Goal: Complete application form

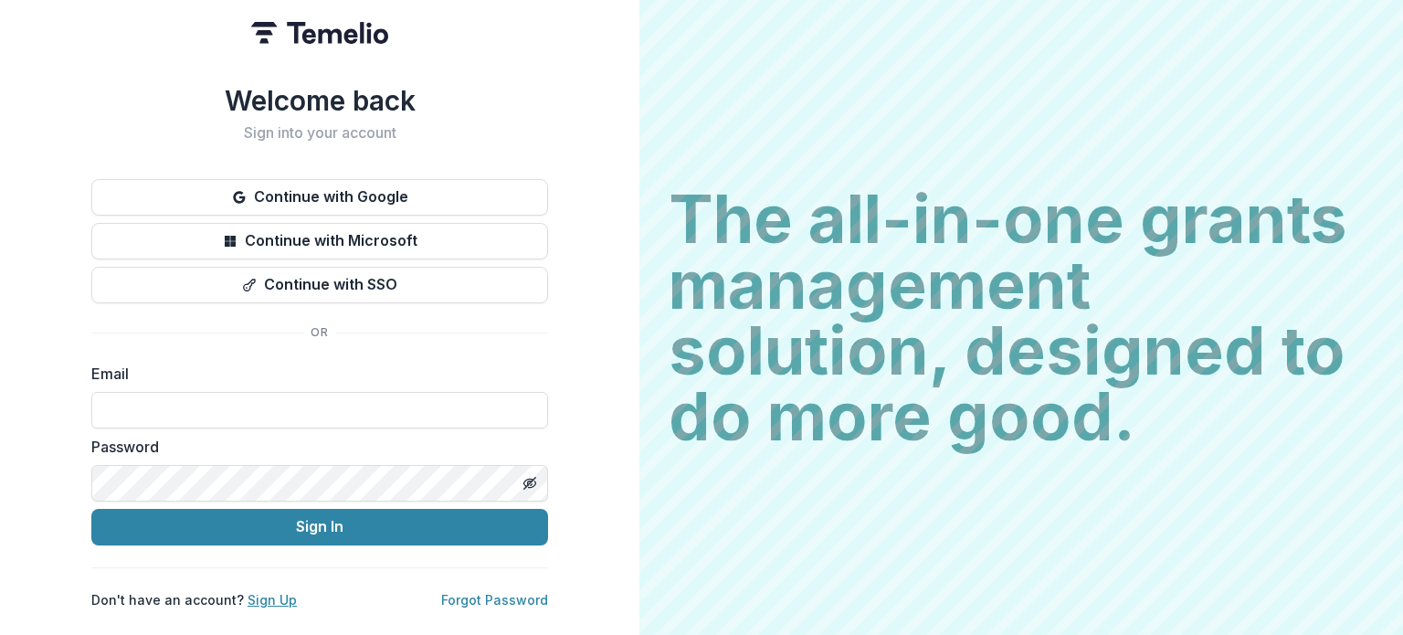
click at [275, 592] on link "Sign Up" at bounding box center [271, 600] width 49 height 16
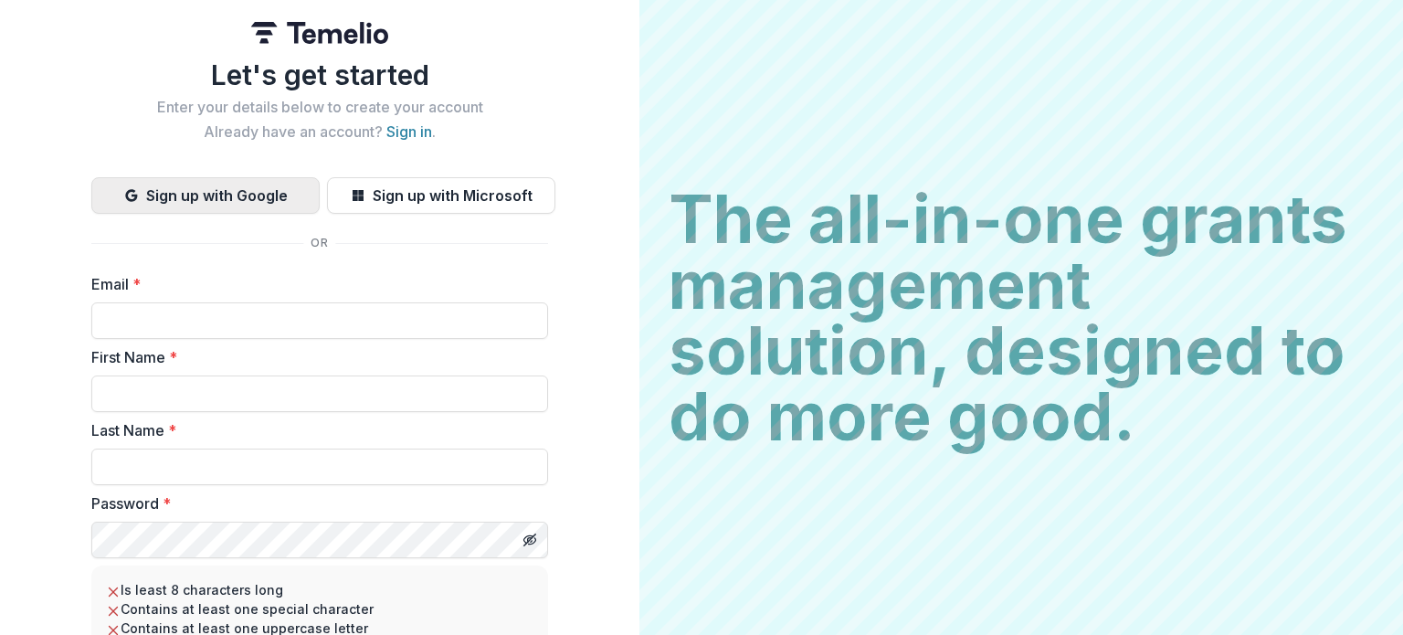
click at [240, 197] on button "Sign up with Google" at bounding box center [205, 195] width 228 height 37
click at [248, 194] on button "Sign up with Google" at bounding box center [205, 195] width 228 height 37
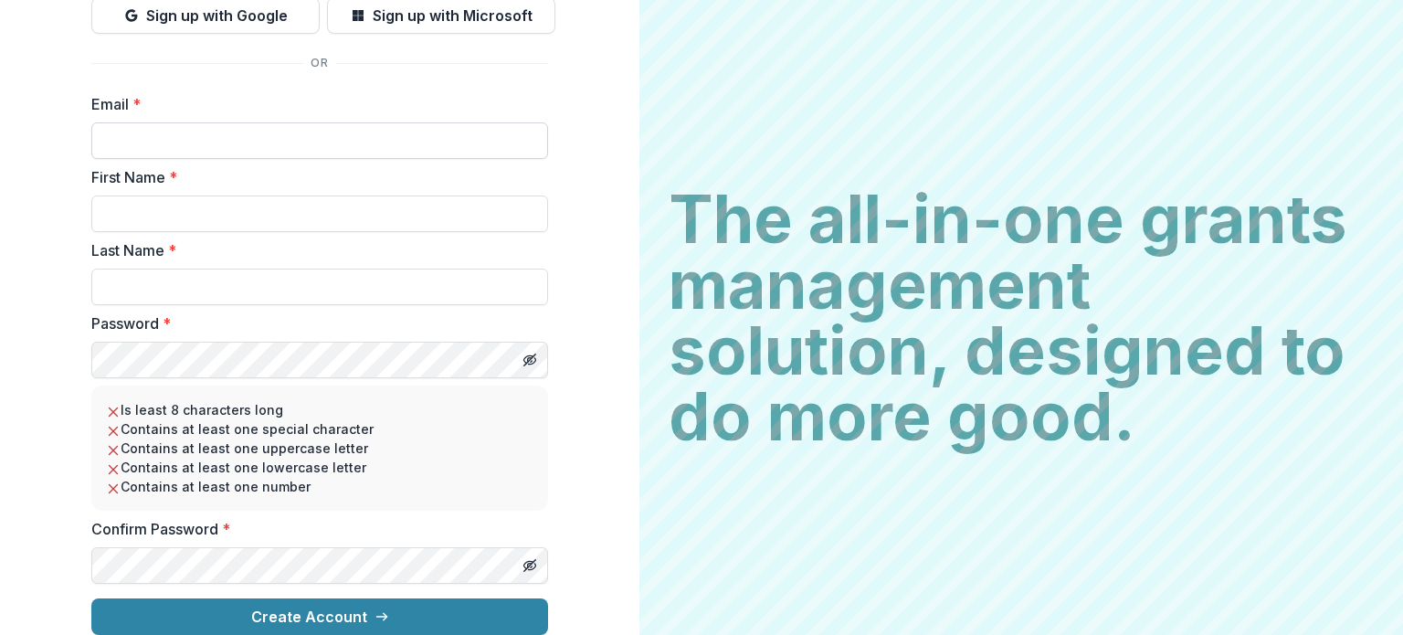
scroll to position [193, 0]
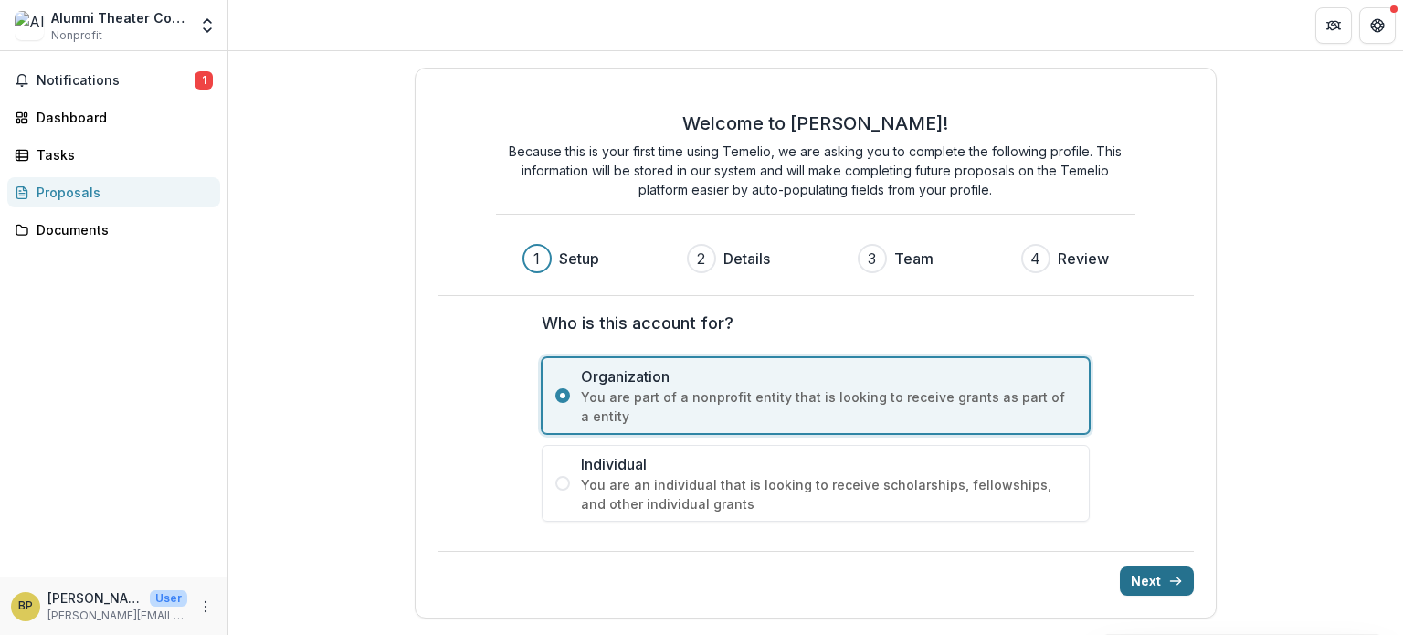
click at [1140, 570] on button "Next" at bounding box center [1157, 580] width 74 height 29
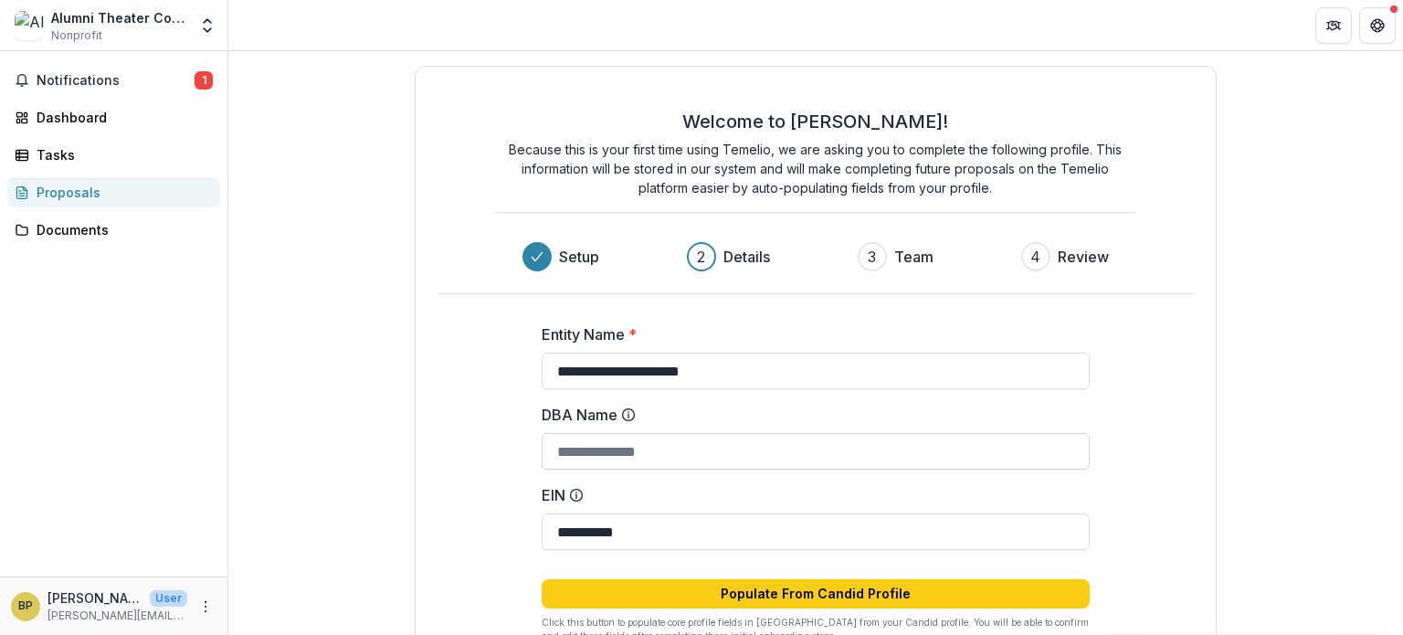
scroll to position [118, 0]
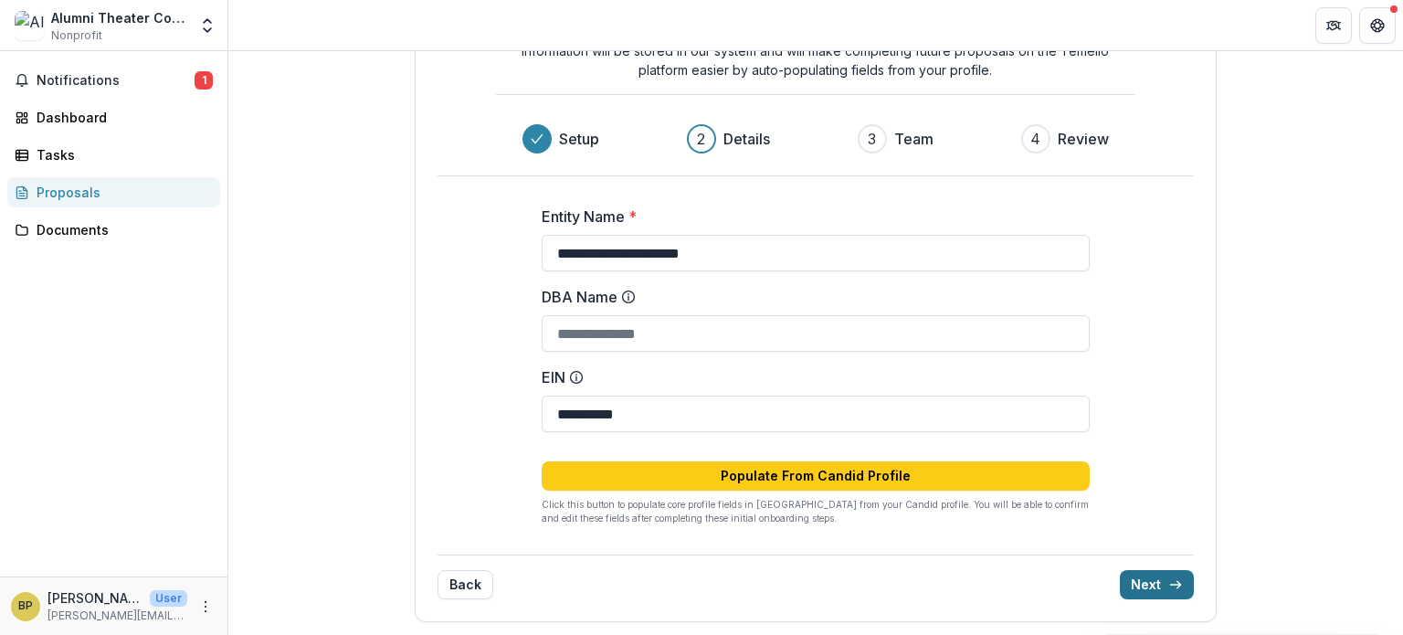
click at [1148, 584] on button "Next" at bounding box center [1157, 584] width 74 height 29
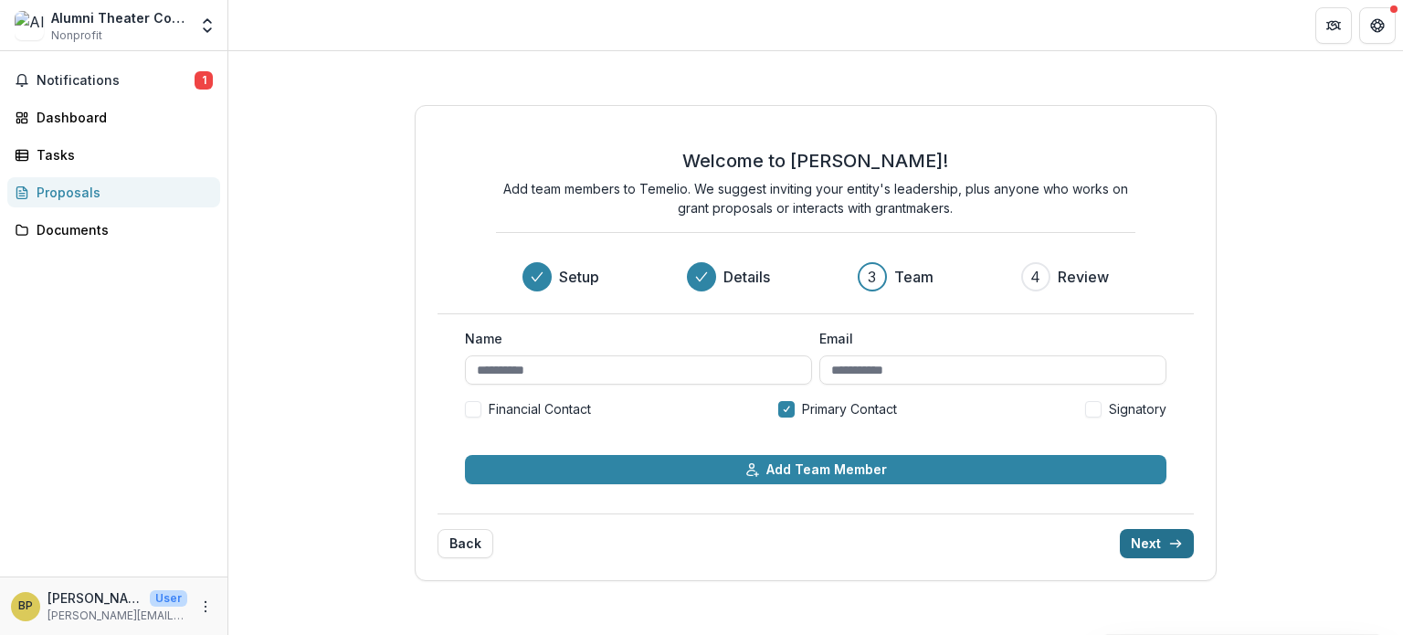
scroll to position [0, 0]
click at [646, 368] on input "Name" at bounding box center [638, 369] width 347 height 29
type input "**********"
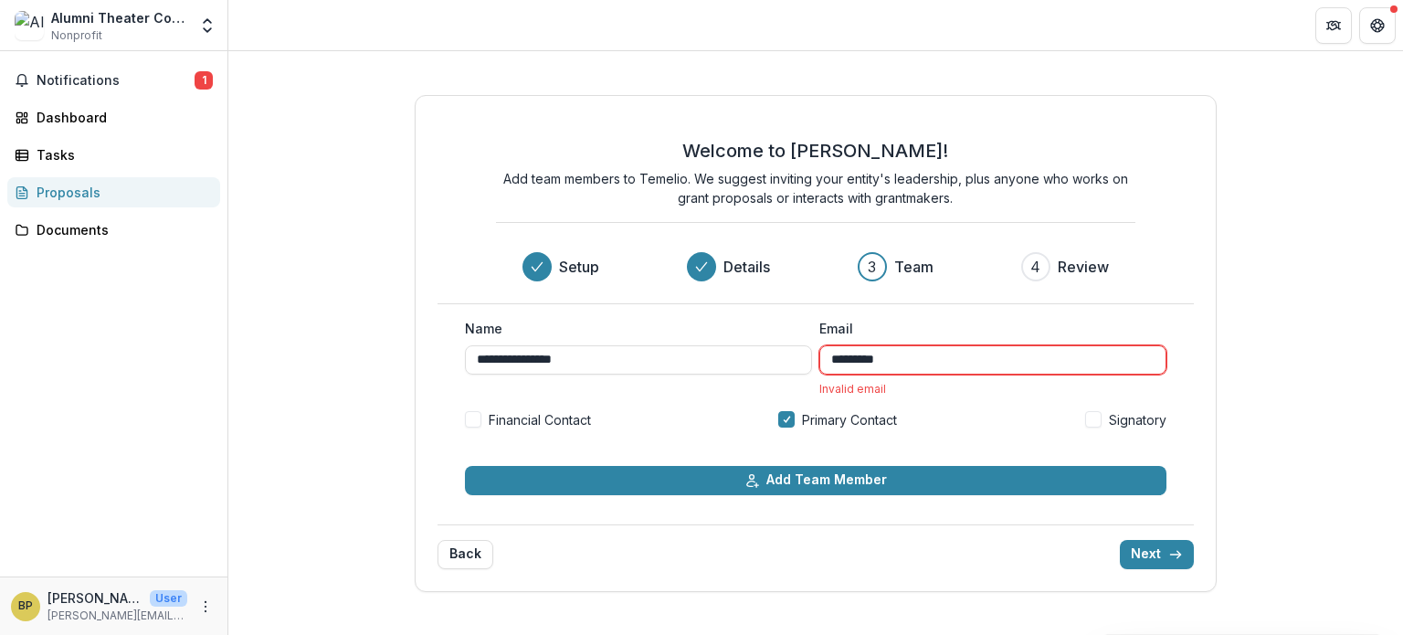
type input "**********"
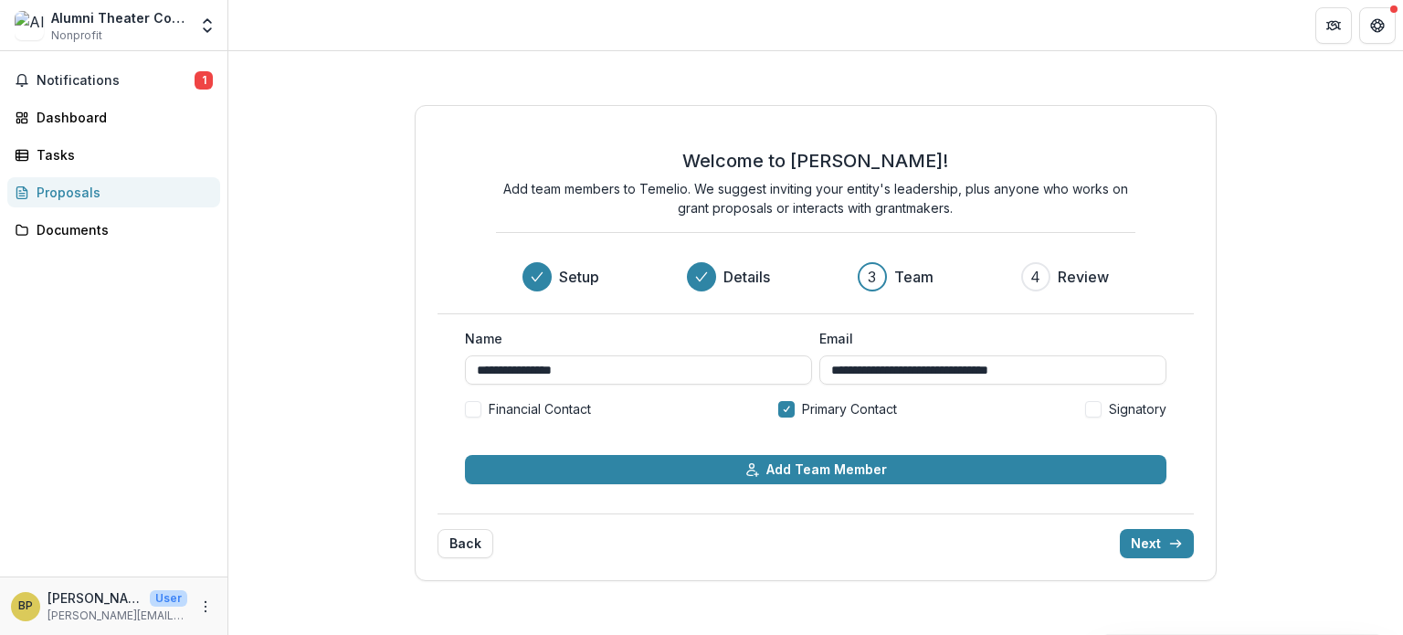
click at [480, 406] on span at bounding box center [473, 409] width 16 height 16
click at [1091, 406] on span at bounding box center [1093, 409] width 16 height 16
click at [1149, 543] on button "Next" at bounding box center [1157, 543] width 74 height 29
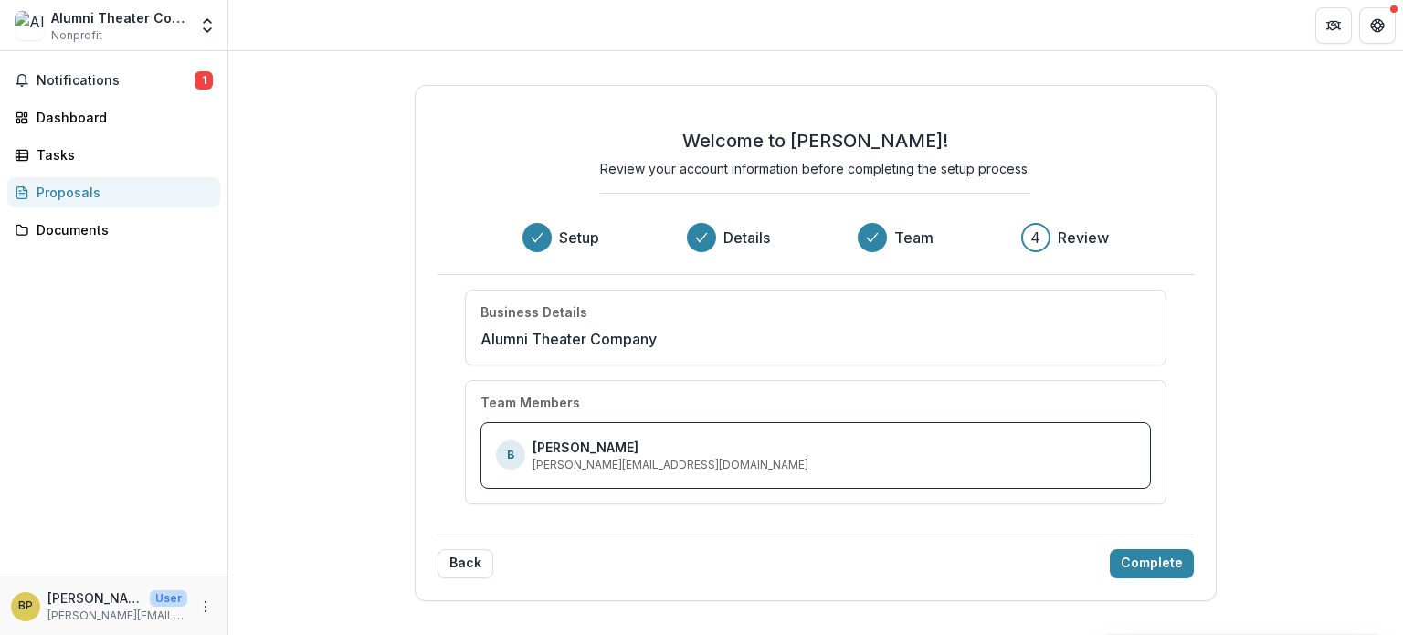
click at [1149, 544] on div "Back Complete" at bounding box center [815, 555] width 756 height 45
click at [1143, 564] on button "Complete" at bounding box center [1152, 563] width 84 height 29
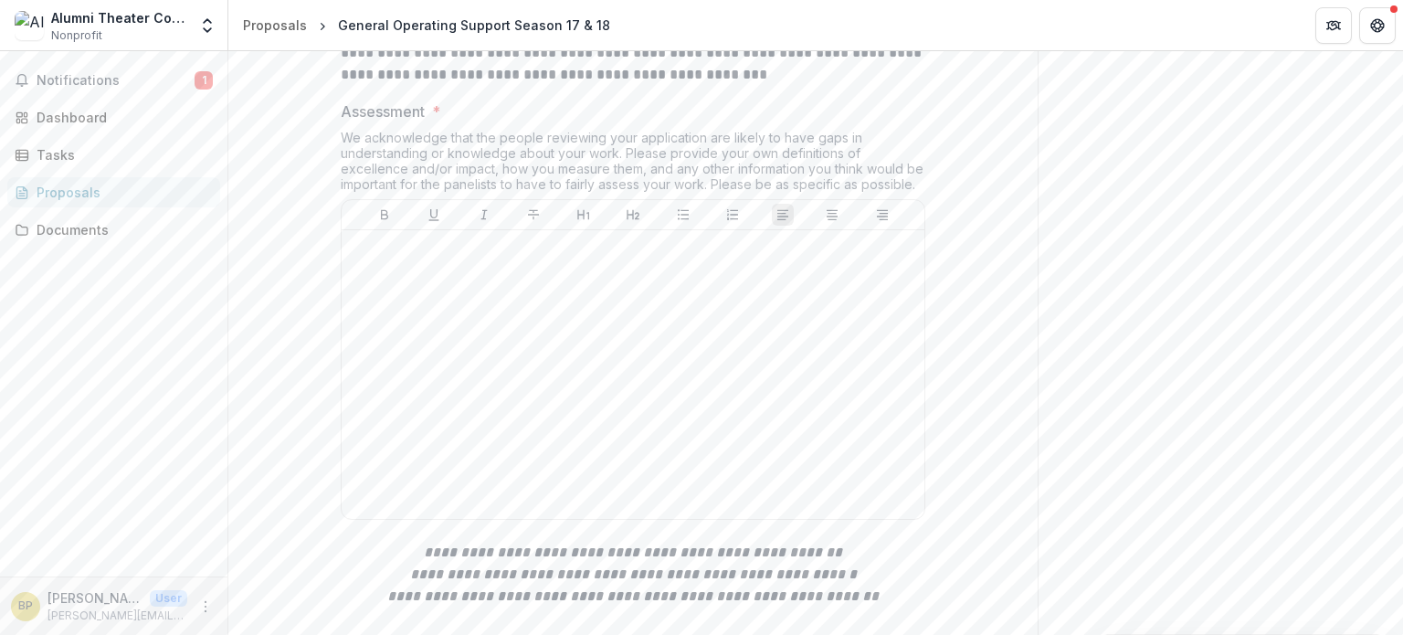
scroll to position [458, 0]
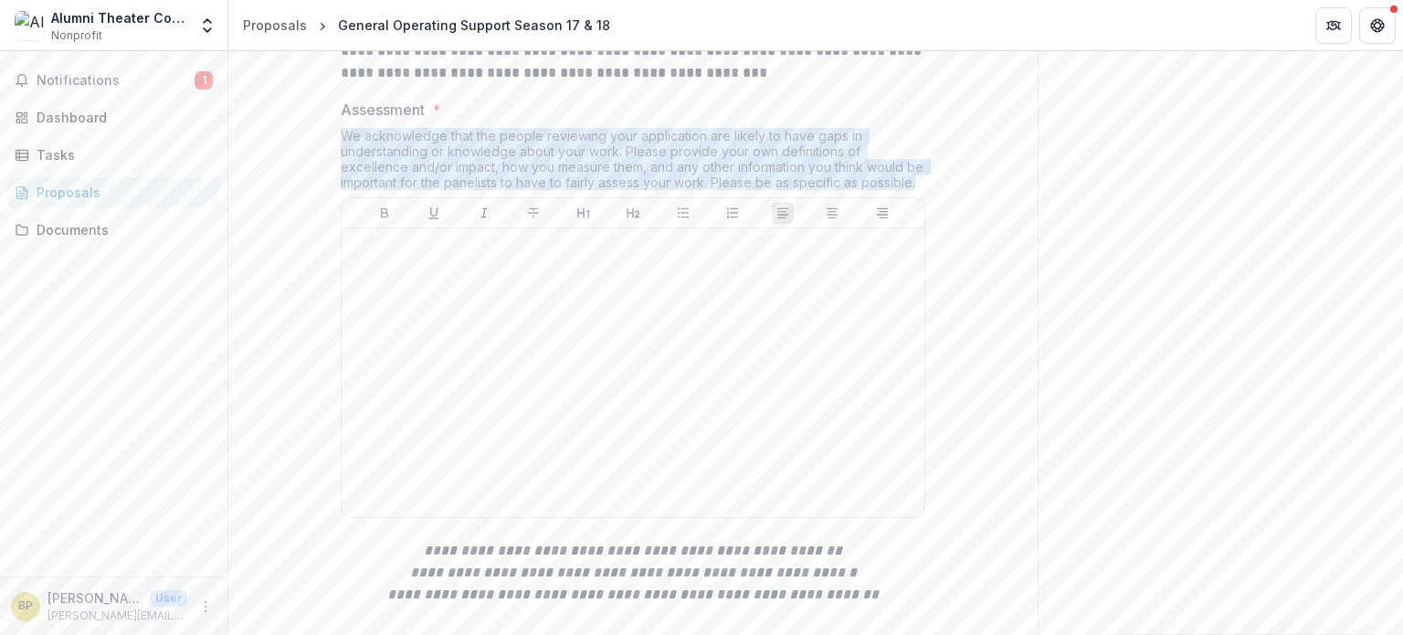
drag, startPoint x: 338, startPoint y: 291, endPoint x: 902, endPoint y: 352, distance: 567.6
click at [902, 197] on div "We acknowledge that the people reviewing your application are likely to have ga…" at bounding box center [633, 162] width 584 height 69
copy div "We acknowledge that the people reviewing your application are likely to have ga…"
